Goal: Task Accomplishment & Management: Use online tool/utility

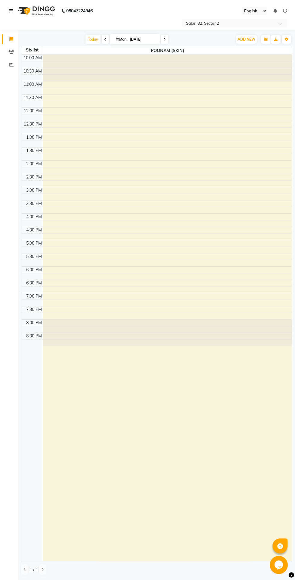
click at [11, 3] on link at bounding box center [12, 10] width 6 height 17
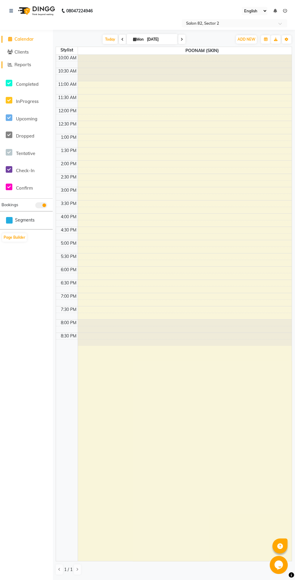
click at [27, 65] on span "Reports" at bounding box center [22, 65] width 17 height 6
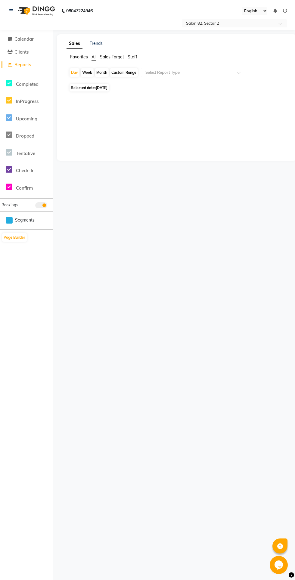
click at [104, 71] on div "Month" at bounding box center [102, 72] width 14 height 8
select select "9"
select select "2025"
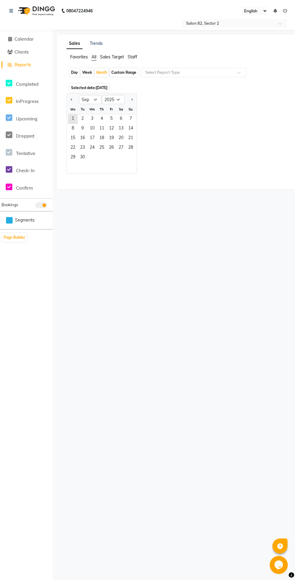
click at [188, 72] on input "text" at bounding box center [187, 73] width 87 height 6
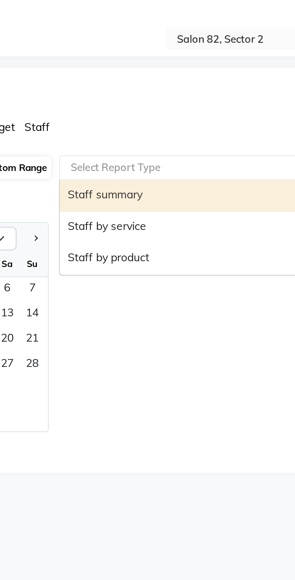
click at [175, 96] on div "Staff by service" at bounding box center [193, 95] width 105 height 12
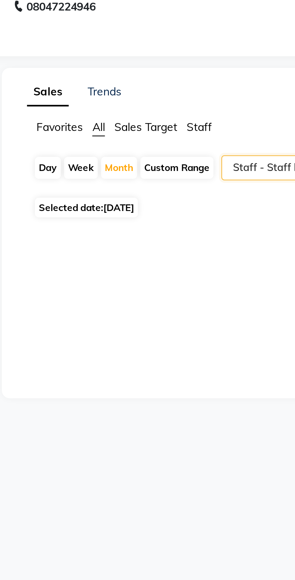
click at [108, 88] on span "[DATE]" at bounding box center [102, 88] width 12 height 5
select select "9"
select select "2025"
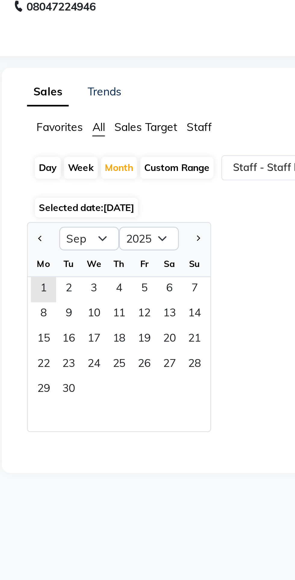
click at [72, 99] on span "Previous month" at bounding box center [72, 99] width 2 height 2
select select "8"
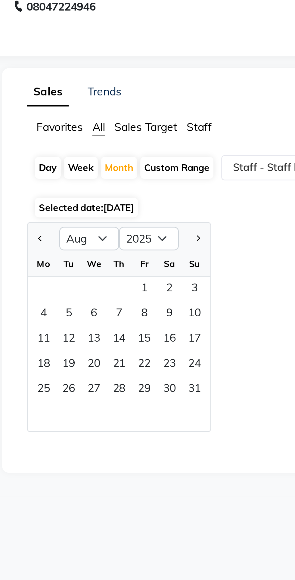
click at [109, 121] on span "1" at bounding box center [112, 119] width 10 height 10
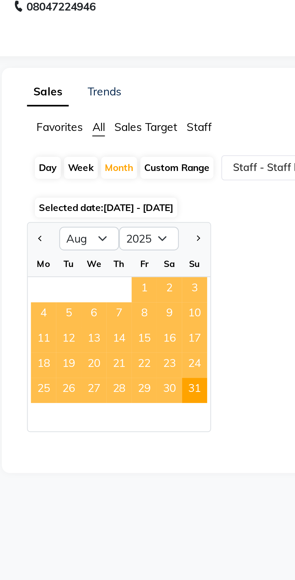
select select "csv"
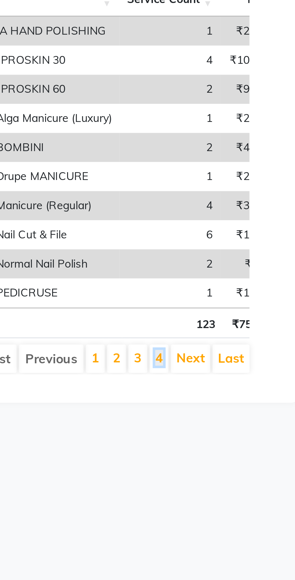
click at [244, 290] on link "4" at bounding box center [242, 289] width 3 height 6
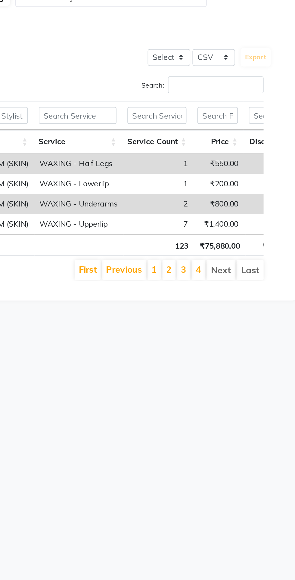
click at [271, 224] on li "Last" at bounding box center [270, 222] width 15 height 11
click at [273, 222] on li "Last" at bounding box center [270, 222] width 15 height 11
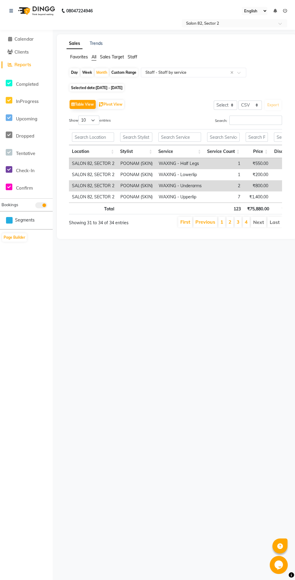
scroll to position [0, 5]
click at [194, 72] on input "text" at bounding box center [187, 73] width 87 height 6
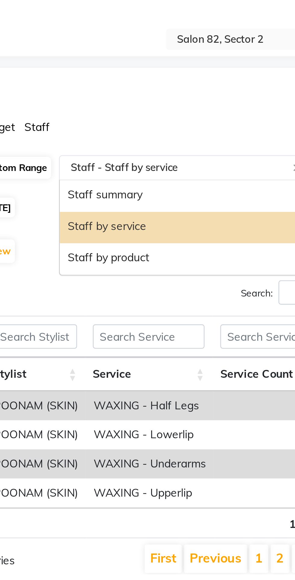
click at [185, 94] on div "Staff by service" at bounding box center [193, 95] width 105 height 12
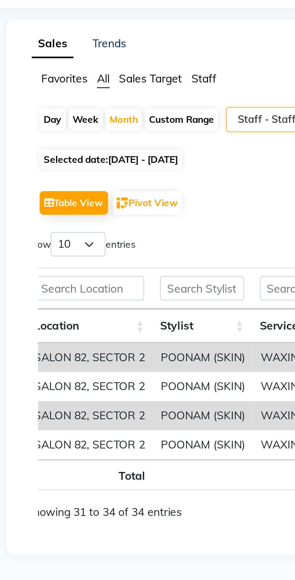
click at [101, 72] on div "Month" at bounding box center [102, 72] width 14 height 8
select select "8"
select select "2025"
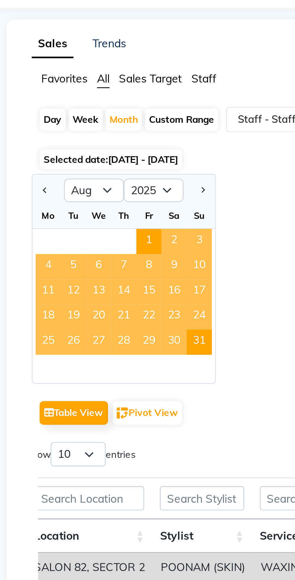
click at [111, 117] on span "1" at bounding box center [112, 119] width 10 height 10
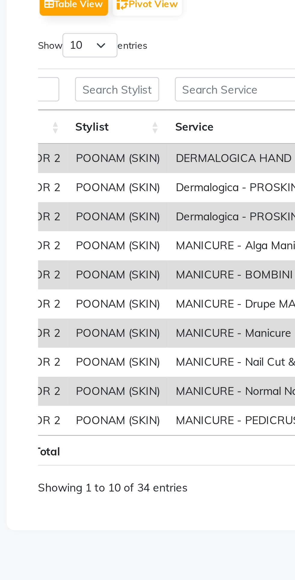
scroll to position [0, 0]
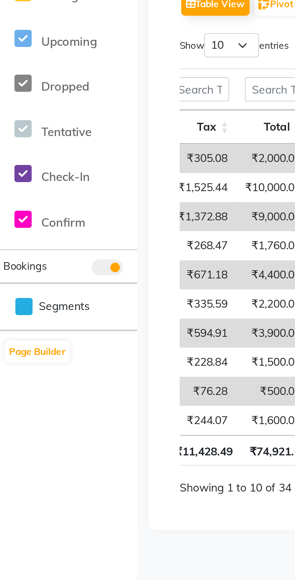
click at [35, 268] on div "Calendar Clients Reports Completed InProgress Upcoming Dropped Tentative Check-…" at bounding box center [40, 298] width 81 height 546
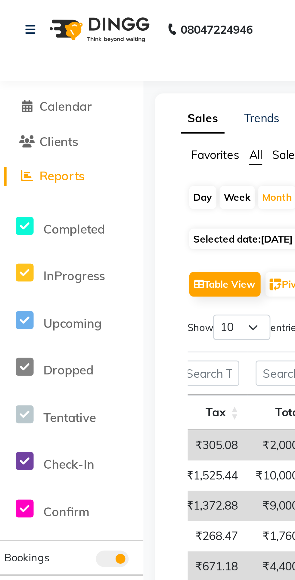
click at [23, 65] on span "Reports" at bounding box center [22, 65] width 17 height 6
click at [15, 10] on link at bounding box center [12, 10] width 6 height 17
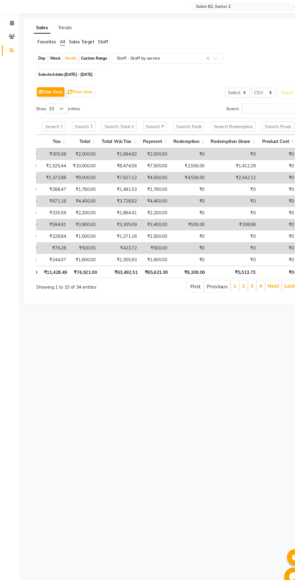
click at [154, 74] on input "text" at bounding box center [153, 73] width 87 height 6
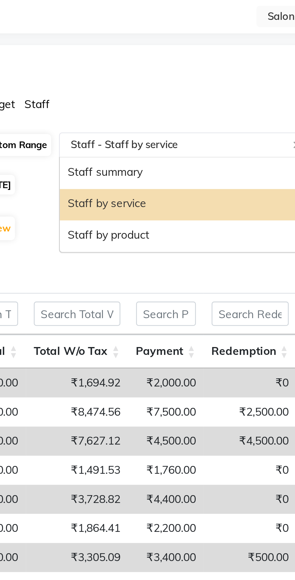
click at [158, 106] on div "Staff by product" at bounding box center [159, 107] width 105 height 12
